Goal: Navigation & Orientation: Find specific page/section

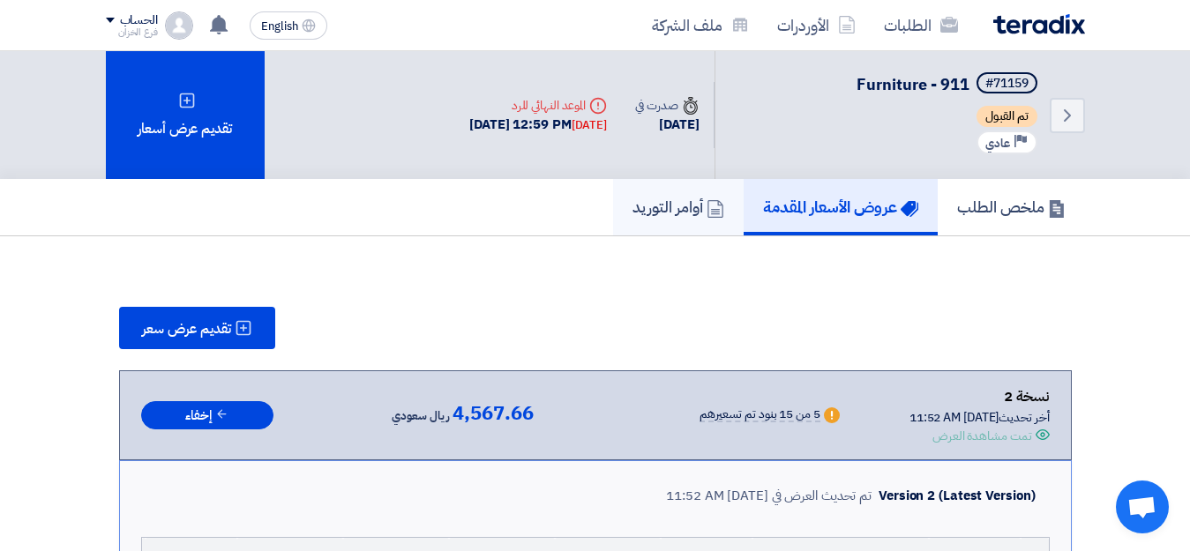
click at [648, 211] on h5 "أوامر التوريد" at bounding box center [679, 207] width 92 height 20
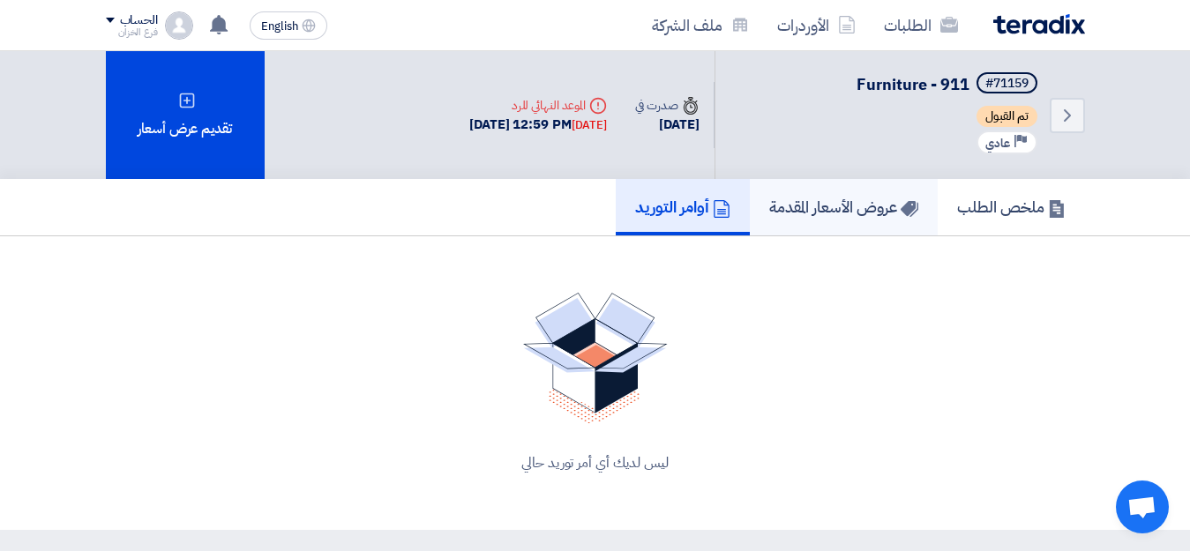
click at [838, 213] on h5 "عروض الأسعار المقدمة" at bounding box center [843, 207] width 149 height 20
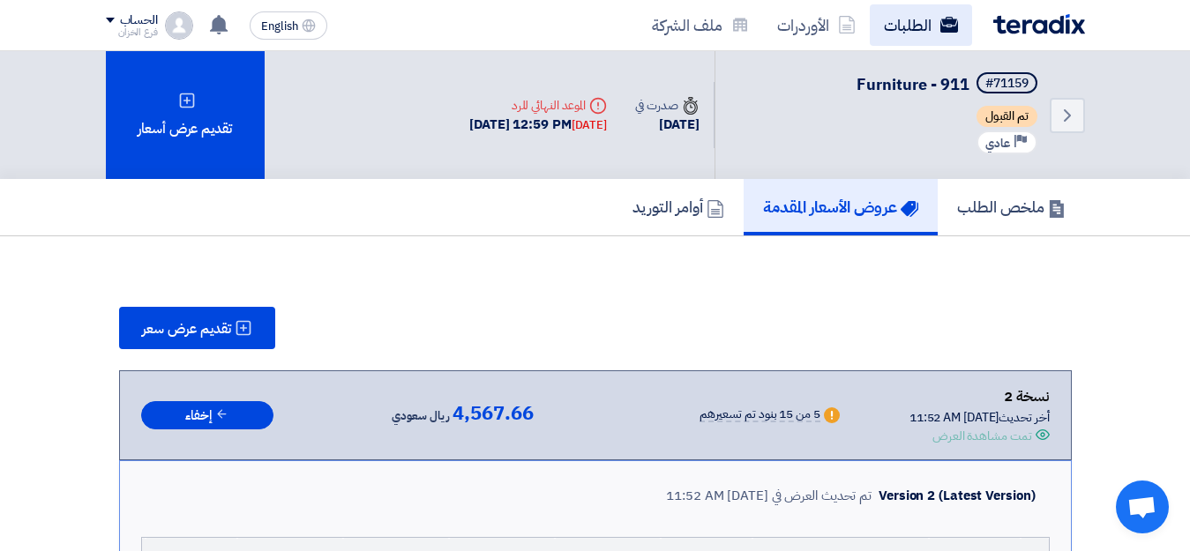
click at [902, 25] on link "الطلبات" at bounding box center [921, 24] width 102 height 41
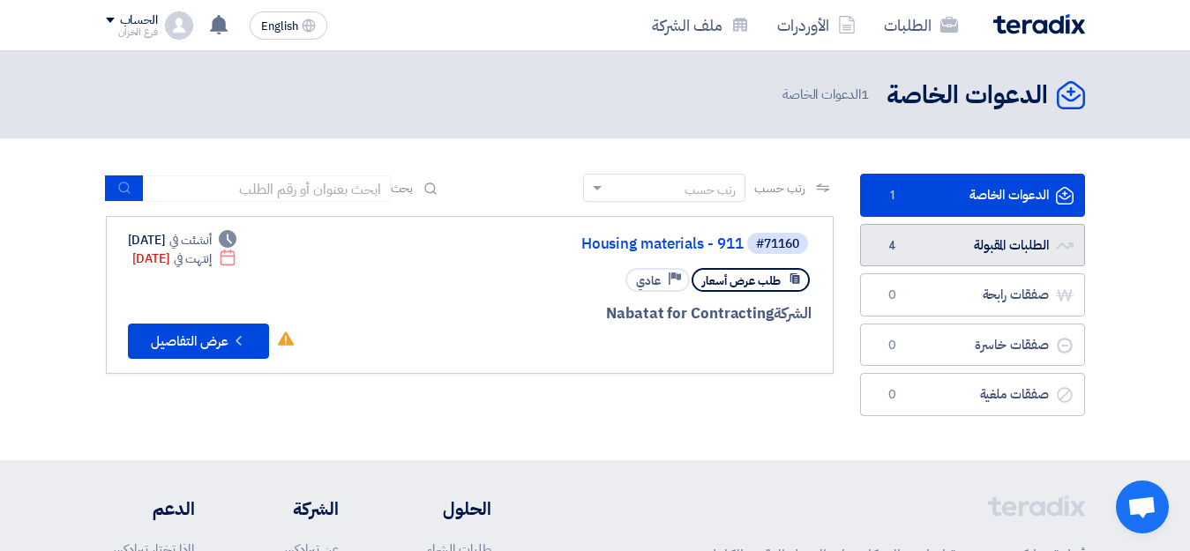
click at [981, 253] on link "الطلبات المقبولة الطلبات المقبولة 4" at bounding box center [972, 245] width 225 height 43
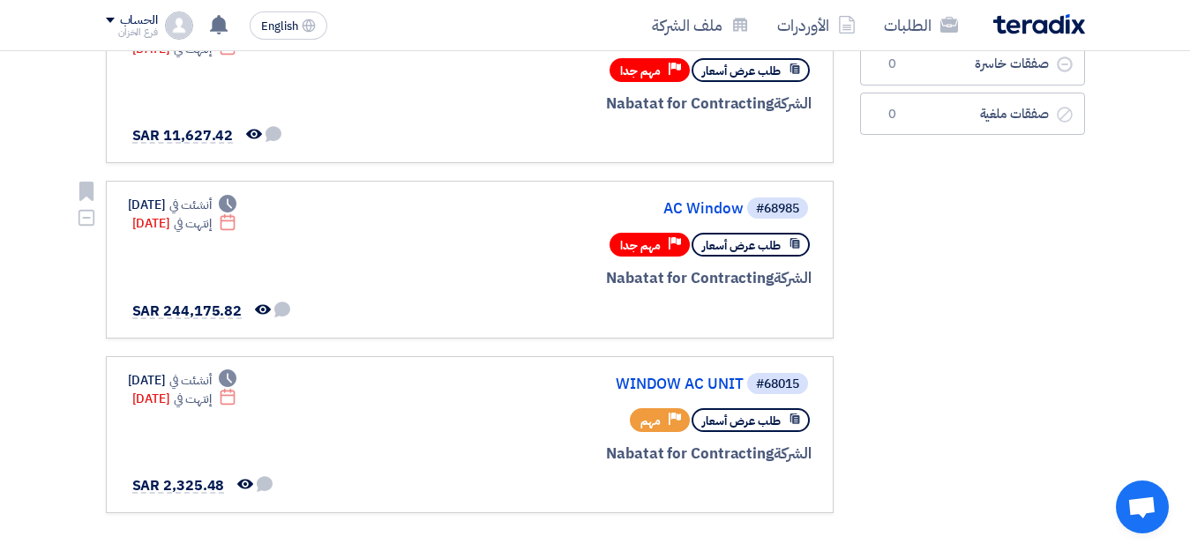
scroll to position [353, 0]
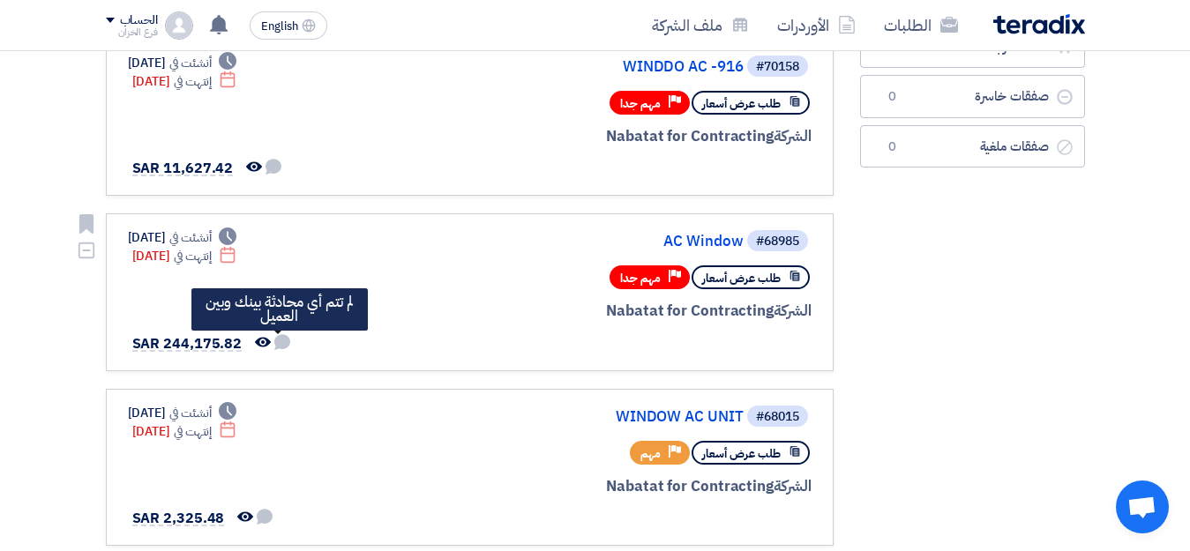
click at [278, 345] on use at bounding box center [282, 342] width 16 height 16
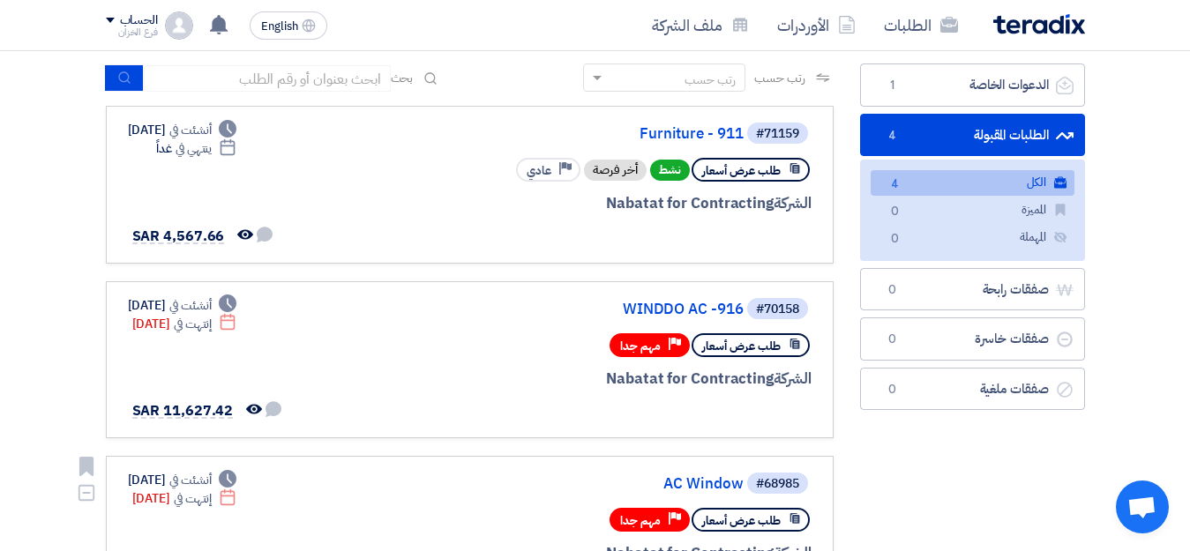
scroll to position [0, 0]
